Goal: Task Accomplishment & Management: Use online tool/utility

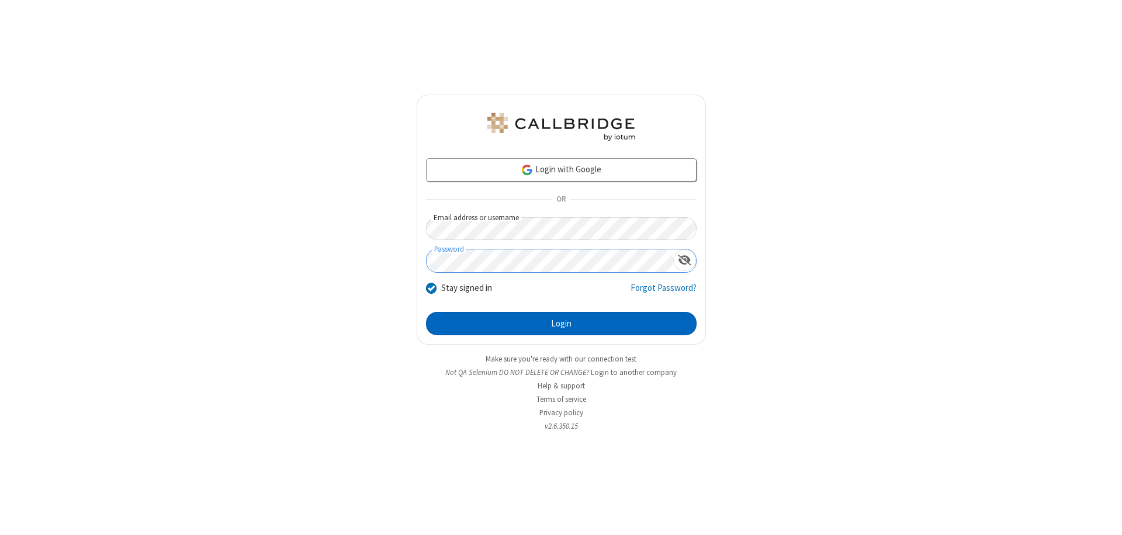
click at [561, 324] on button "Login" at bounding box center [561, 323] width 271 height 23
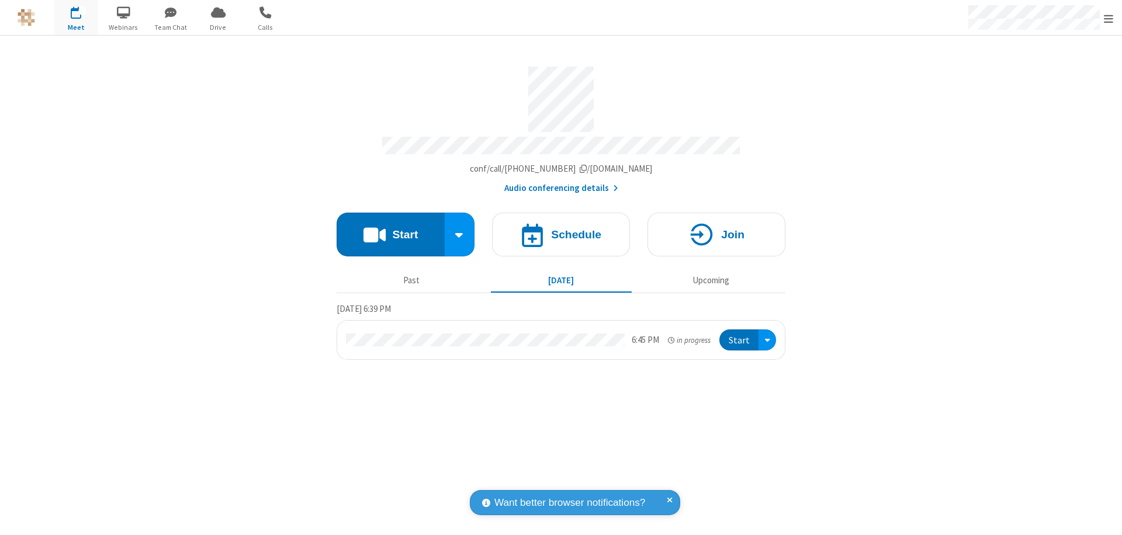
click at [1109, 18] on span "Open menu" at bounding box center [1108, 19] width 9 height 12
click at [218, 27] on span "Drive" at bounding box center [218, 27] width 44 height 11
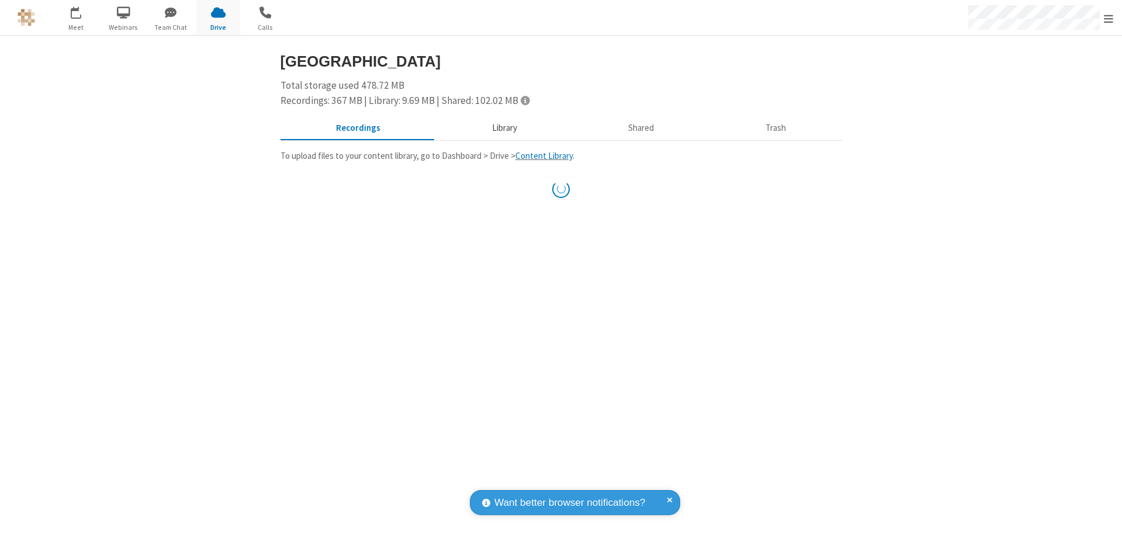
click at [503, 128] on button "Library" at bounding box center [504, 129] width 137 height 22
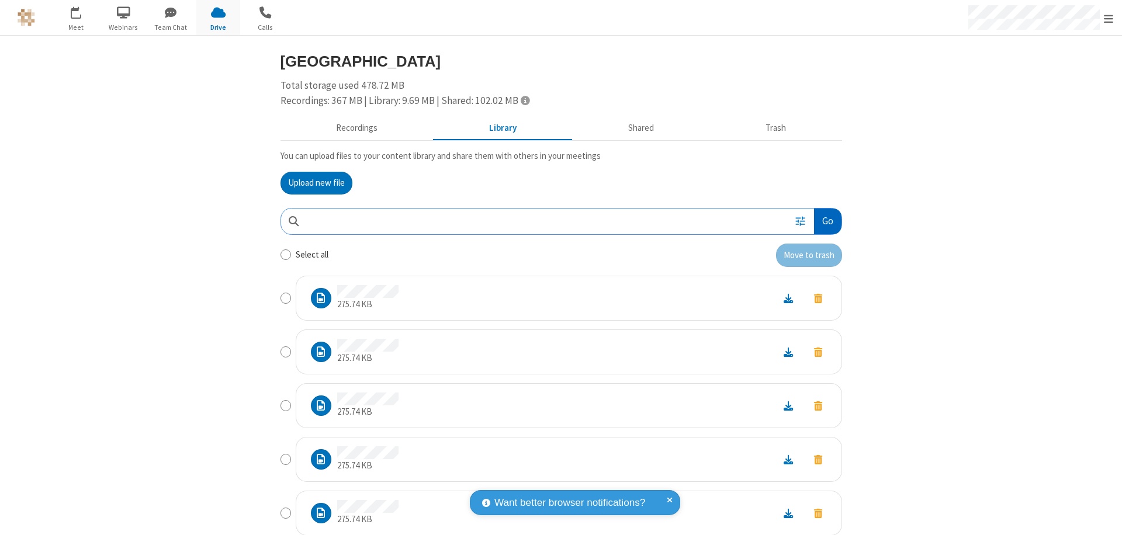
click at [823, 221] on button "Go" at bounding box center [827, 222] width 27 height 26
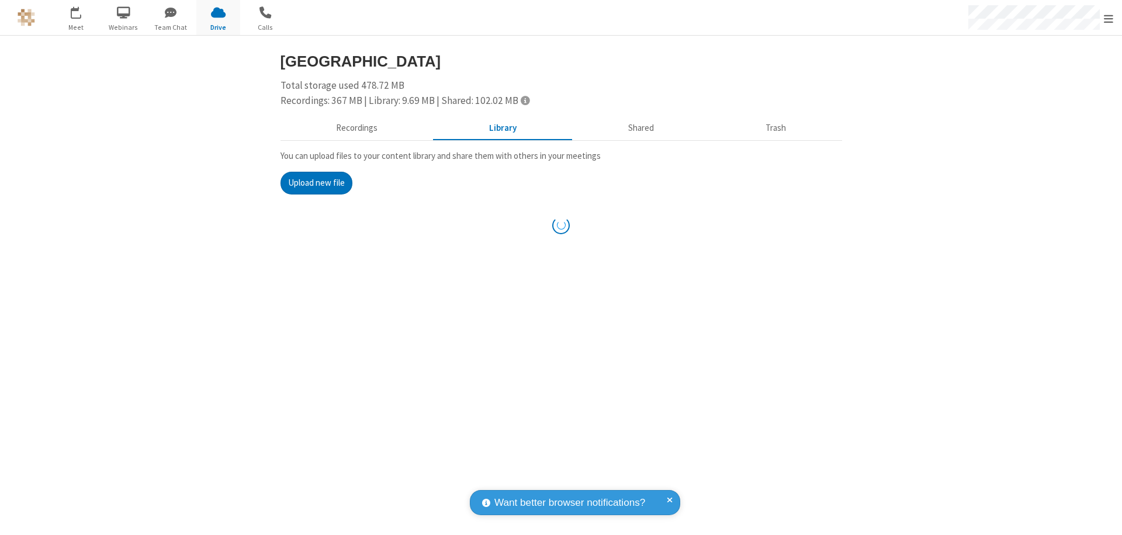
click at [316, 183] on button "Upload new file" at bounding box center [317, 183] width 72 height 23
